Goal: Communication & Community: Answer question/provide support

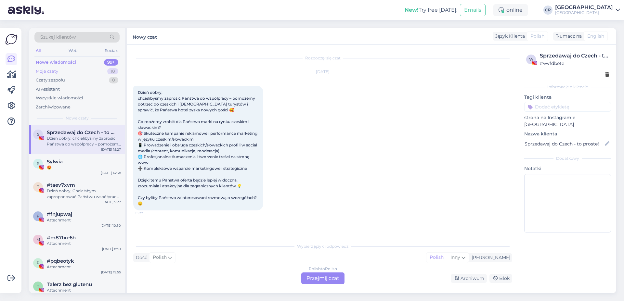
click at [60, 73] on div "Moje czaty 10" at bounding box center [76, 71] width 85 height 9
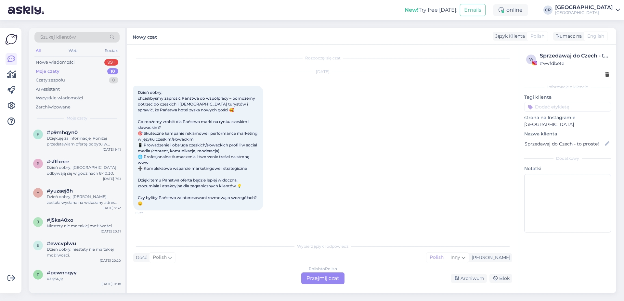
click at [71, 67] on div "Moje czaty 10" at bounding box center [76, 71] width 85 height 9
click at [62, 61] on div "Nowe wiadomości" at bounding box center [55, 62] width 39 height 7
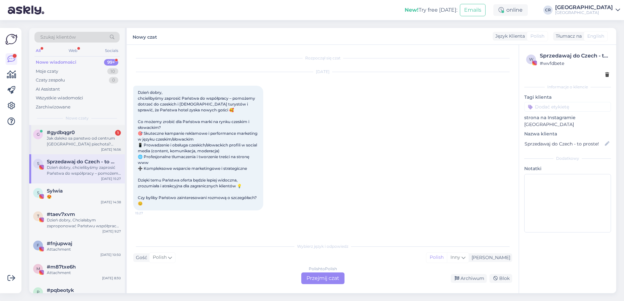
click at [75, 136] on div "Jak daleko sa panstwo od centrum [GEOGRAPHIC_DATA] piechota? Niemoge znalezc tr…" at bounding box center [84, 142] width 74 height 12
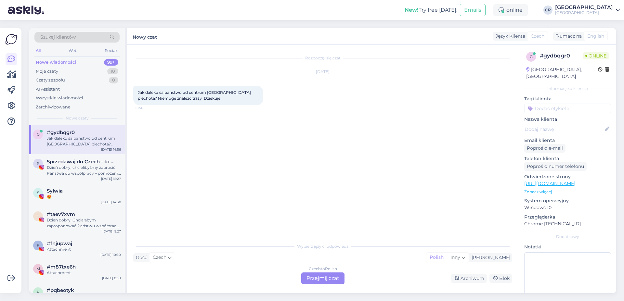
click at [330, 280] on div "Czech to Polish Przejmij czat" at bounding box center [322, 279] width 43 height 12
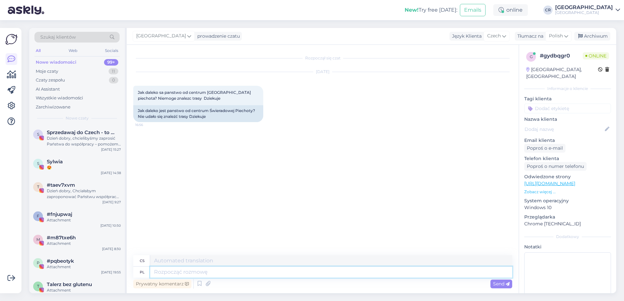
click at [174, 275] on textarea at bounding box center [331, 272] width 362 height 11
type textarea "Dzień"
type textarea "Den"
type textarea "Dzień dobry, Nasz"
type textarea "Dobré ráno, Naše"
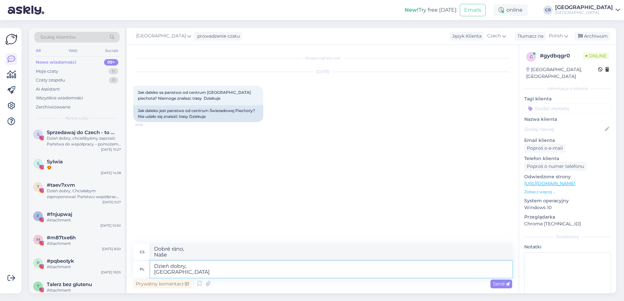
type textarea "Dzień dobry, Nasz hotel j"
type textarea "Dobré ráno, [GEOGRAPHIC_DATA]"
type textarea "Dzień dobry, [GEOGRAPHIC_DATA] jest w"
type textarea "Dobré ráno, [GEOGRAPHIC_DATA] je"
type textarea "Dzień dobry, Nasz hotel jest w o"
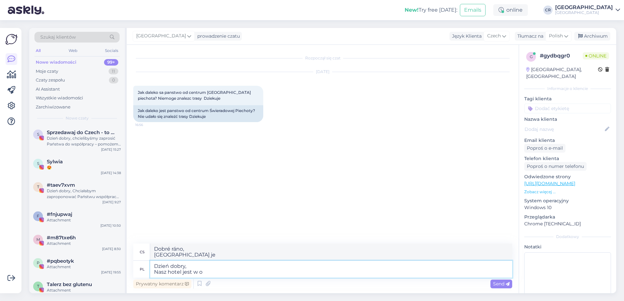
type textarea "Dobré ráno, [GEOGRAPHIC_DATA] je v"
type textarea "Dzień dobry, [GEOGRAPHIC_DATA] jest w odległości ok"
type textarea "Dobré ráno, Náš hotel je docházkové vzdálenosti."
type textarea "Dzień dobry, [GEOGRAPHIC_DATA] jest w odległości ok.5km od"
type textarea "Dobré ráno, [GEOGRAPHIC_DATA] je vzdálený ok.5km"
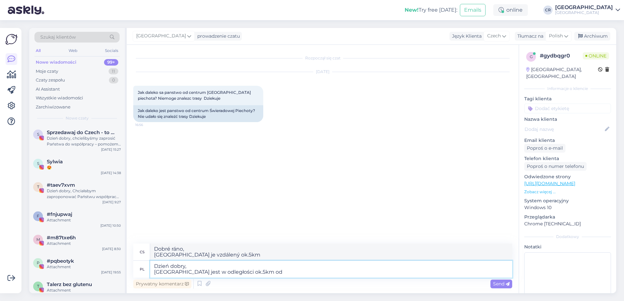
type textarea "Dzień dobry, [GEOGRAPHIC_DATA] jest w odległości ok.5km od"
type textarea "Dobré ráno, [GEOGRAPHIC_DATA] je vzdálený ok.5km"
type textarea "Dzień dobry, [GEOGRAPHIC_DATA] jest w odległości ok.5km od cenrtum"
type textarea "Dobré ráno, [GEOGRAPHIC_DATA] se nachází ok.5km od centra města."
click at [236, 276] on textarea "Dzień dobry, [GEOGRAPHIC_DATA] jest w odległości ok.5km od cenrtum" at bounding box center [331, 269] width 362 height 17
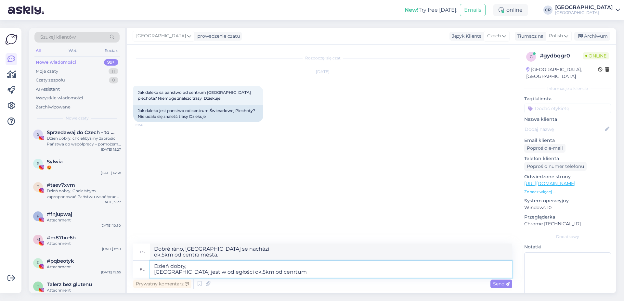
type textarea "Dzień dobry, [GEOGRAPHIC_DATA] jest w odległości ok. 5km od cenrtum"
click at [292, 270] on textarea "Dzień dobry, [GEOGRAPHIC_DATA] jest w odległości ok. 5km od cenrtum" at bounding box center [331, 269] width 362 height 17
type textarea "Dobré ráno, [GEOGRAPHIC_DATA] se nachází 5 km od centra města."
type textarea "Dzień dobry, [GEOGRAPHIC_DATA] jest w odległości ok. 5km od cenrtrum."
type textarea "Dobré ráno, [GEOGRAPHIC_DATA] se nachází přibližně 5 km od centra."
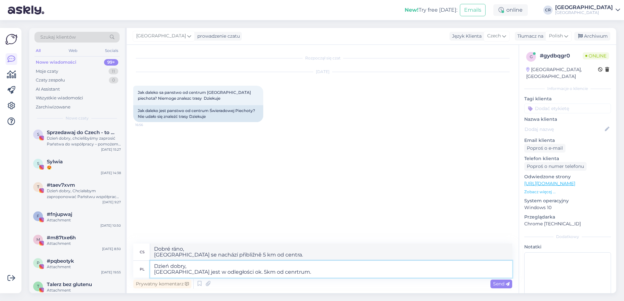
click at [269, 274] on textarea "Dzień dobry, [GEOGRAPHIC_DATA] jest w odległości ok. 5km od cenrtrum." at bounding box center [331, 269] width 362 height 17
click at [298, 270] on textarea "Dzień dobry, [GEOGRAPHIC_DATA] jest w odległości ok. 5km od centrum." at bounding box center [331, 269] width 362 height 17
type textarea "Dzień dobry, [GEOGRAPHIC_DATA] jest w odległości ok. 5km od centrum."
click at [498, 283] on span "Send" at bounding box center [501, 284] width 17 height 6
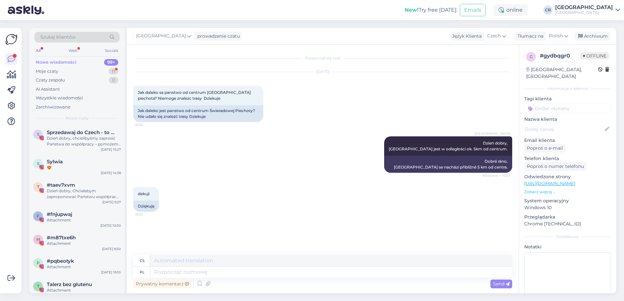
click at [92, 66] on div "Nowe wiadomości 99+" at bounding box center [76, 62] width 85 height 9
click at [65, 136] on div "Dzień dobry, chcielibyśmy zaprosić Państwa do współpracy – pomożemy dotrzeć do …" at bounding box center [84, 142] width 74 height 12
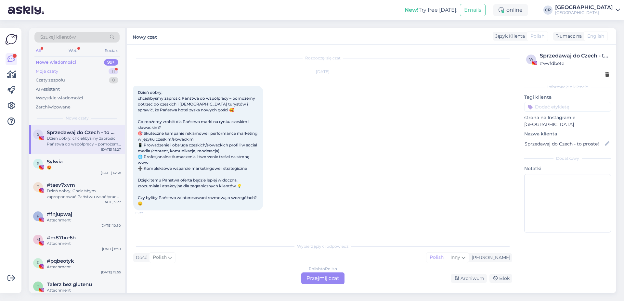
click at [82, 72] on div "Moje czaty 11" at bounding box center [76, 71] width 85 height 9
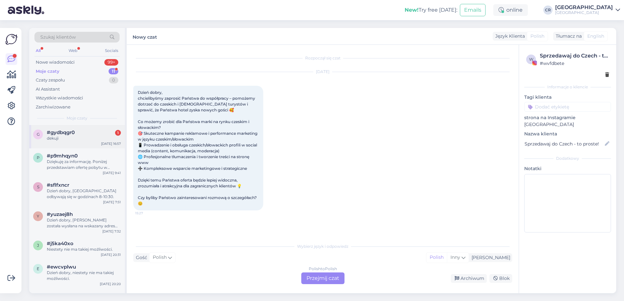
click at [85, 134] on div "#gydbqgr0 1" at bounding box center [84, 133] width 74 height 6
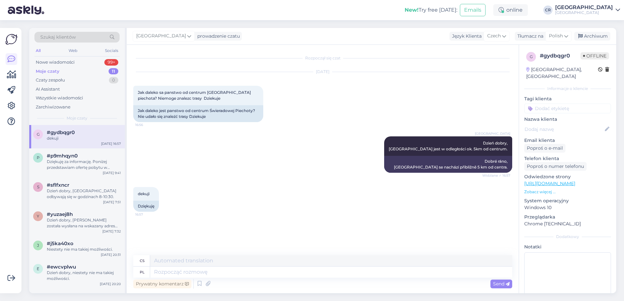
click at [253, 189] on div "dekuji 16:57 Dziękuję" at bounding box center [322, 199] width 379 height 39
click at [78, 65] on div "Nowe wiadomości 99+" at bounding box center [76, 62] width 85 height 9
